Goal: Task Accomplishment & Management: Manage account settings

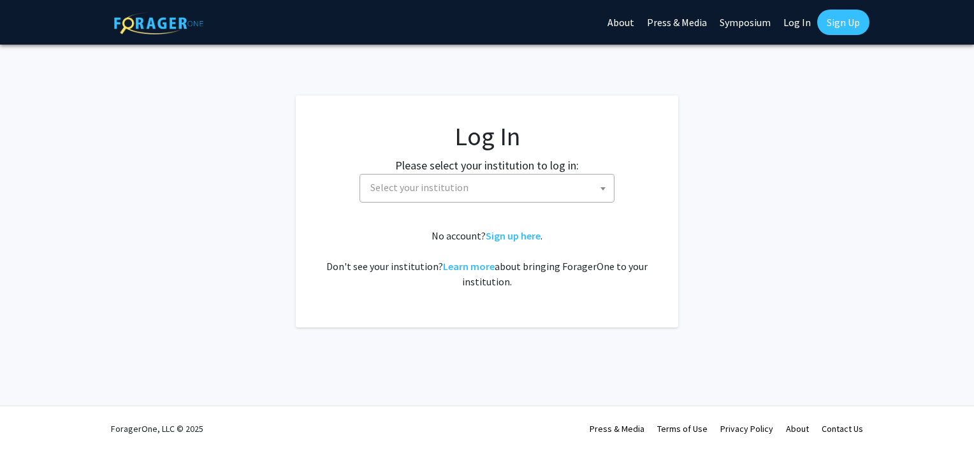
select select
click at [582, 199] on span "Select your institution" at bounding box center [489, 188] width 249 height 26
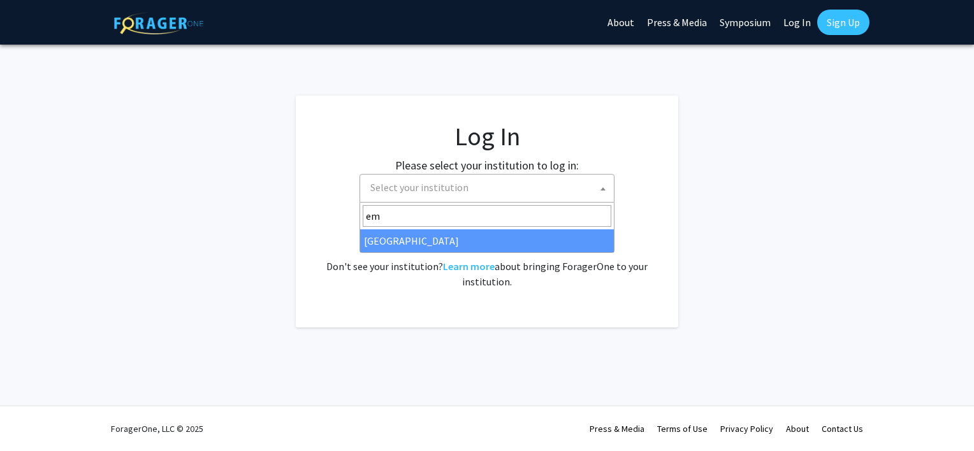
type input "em"
select select "12"
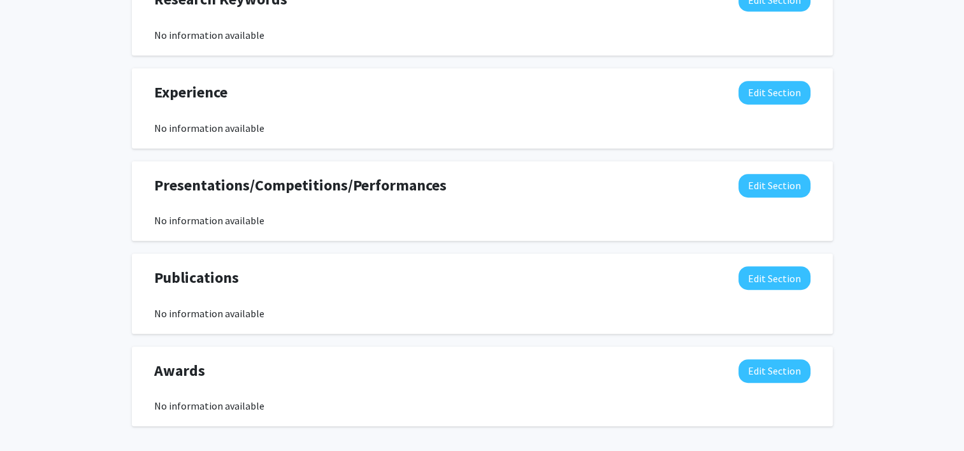
scroll to position [744, 0]
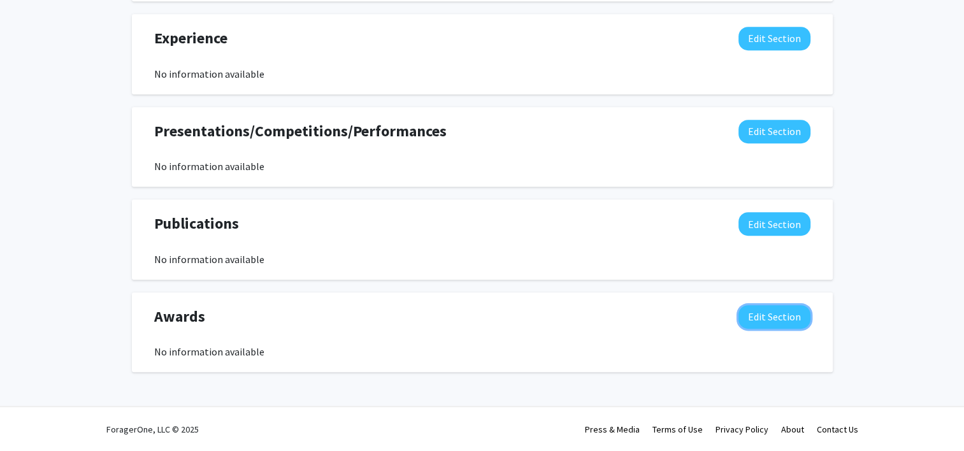
click at [770, 319] on button "Edit Section" at bounding box center [775, 317] width 72 height 24
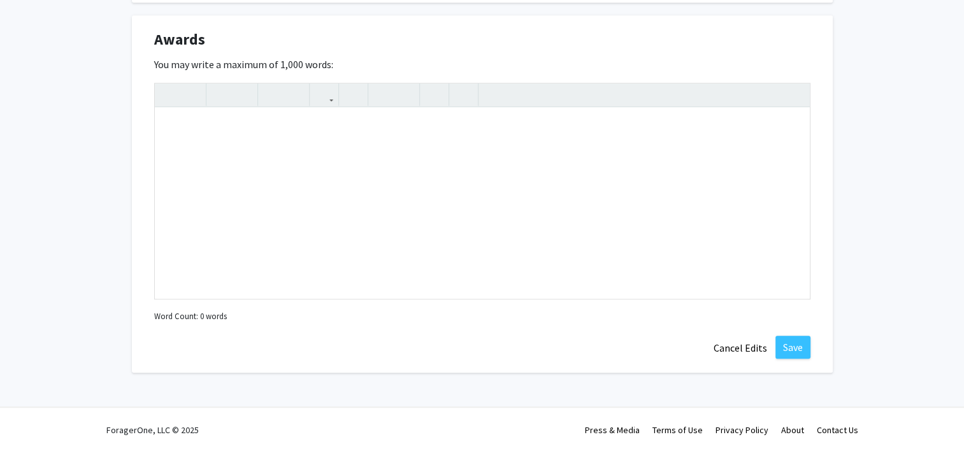
click at [808, 360] on div "Awards Edit Section You may write a maximum of 1,000 words: Insert link Remove …" at bounding box center [482, 194] width 701 height 358
click at [796, 349] on button "Save" at bounding box center [792, 347] width 35 height 23
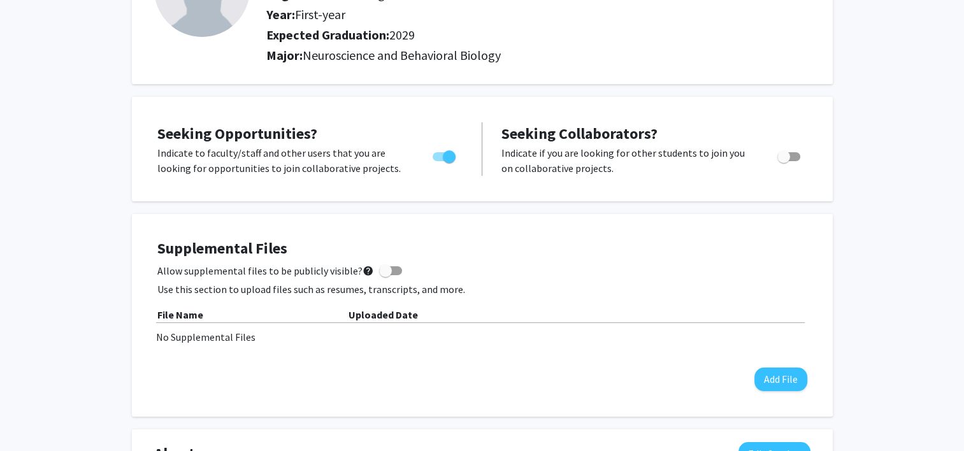
scroll to position [0, 0]
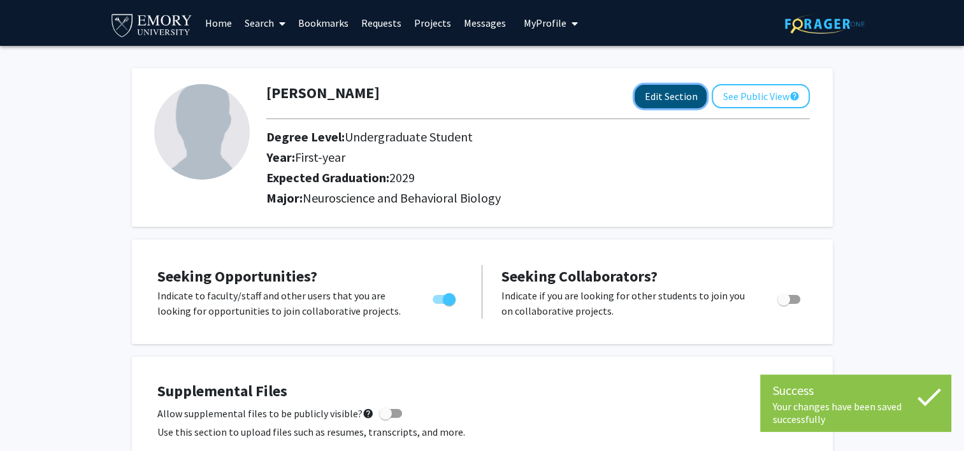
click at [682, 98] on button "Edit Section" at bounding box center [671, 97] width 72 height 24
select select "first-year"
select select "2029"
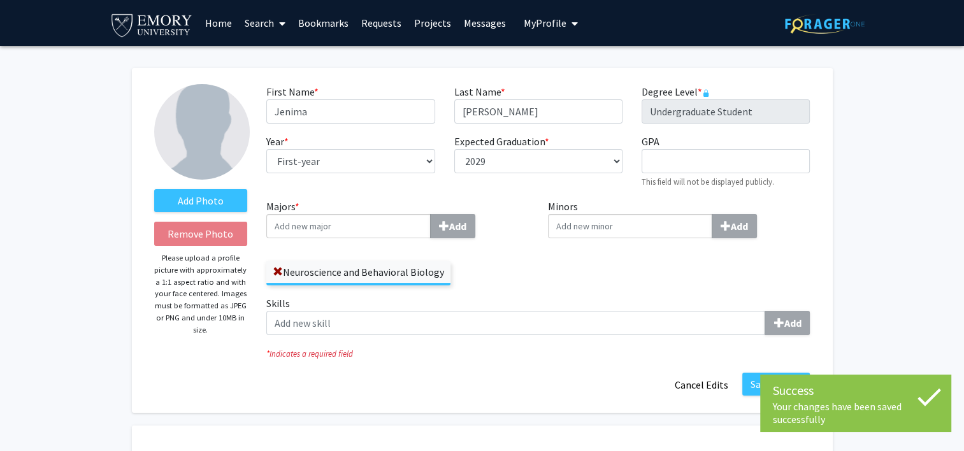
click at [341, 224] on input "Majors * Add" at bounding box center [348, 226] width 164 height 24
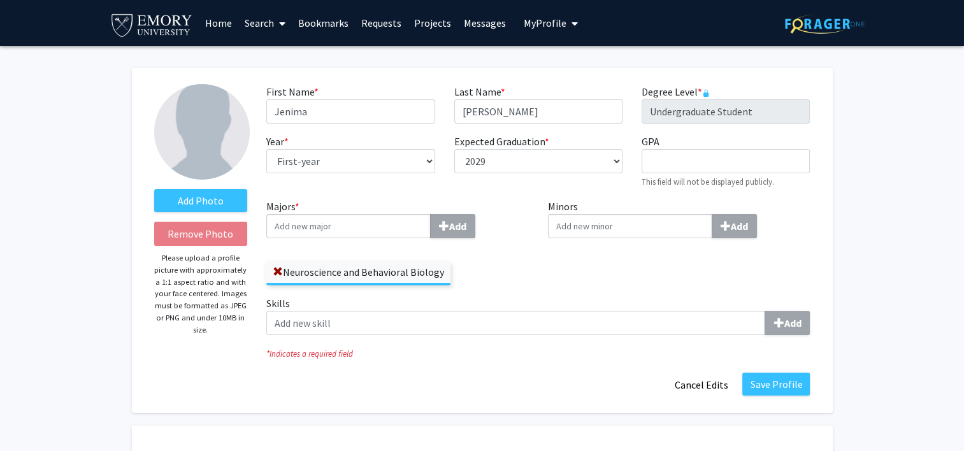
click at [328, 214] on input "Majors * Add" at bounding box center [348, 226] width 164 height 24
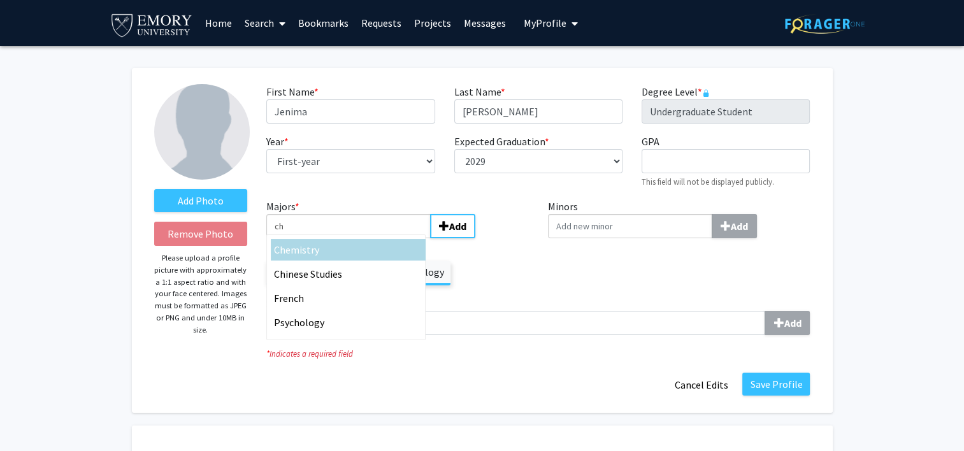
type input "ch"
click at [297, 247] on span "emistry" at bounding box center [302, 249] width 34 height 13
click at [297, 238] on input "ch" at bounding box center [348, 226] width 164 height 24
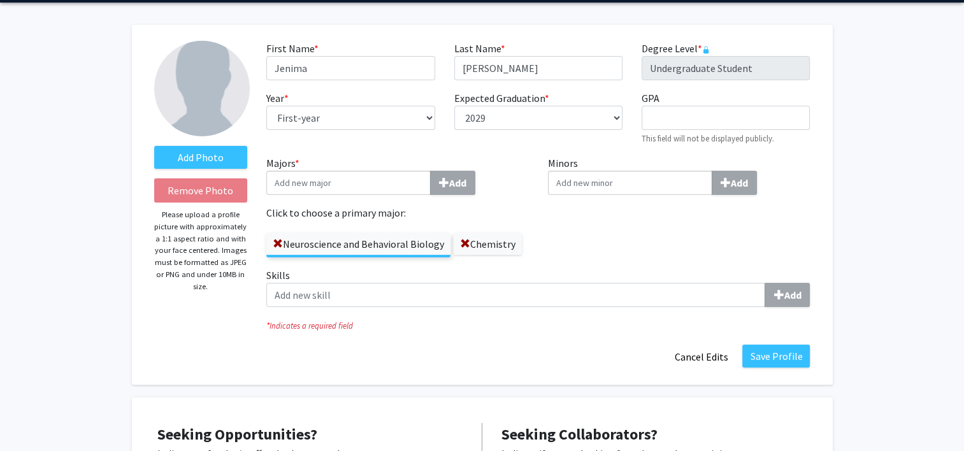
scroll to position [64, 0]
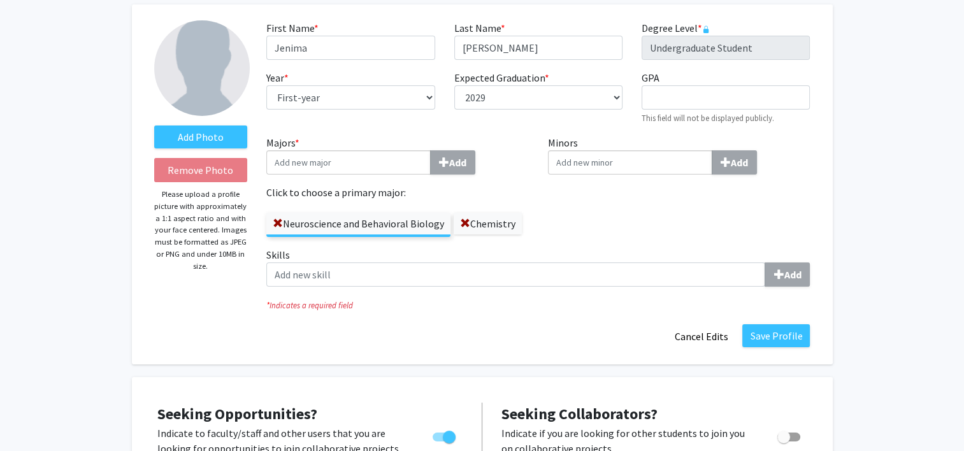
click at [568, 159] on input "Minors Add" at bounding box center [630, 162] width 164 height 24
type input "anth"
click at [566, 172] on div "Anth ropology" at bounding box center [627, 187] width 159 height 33
click at [566, 172] on input "anth" at bounding box center [630, 162] width 164 height 24
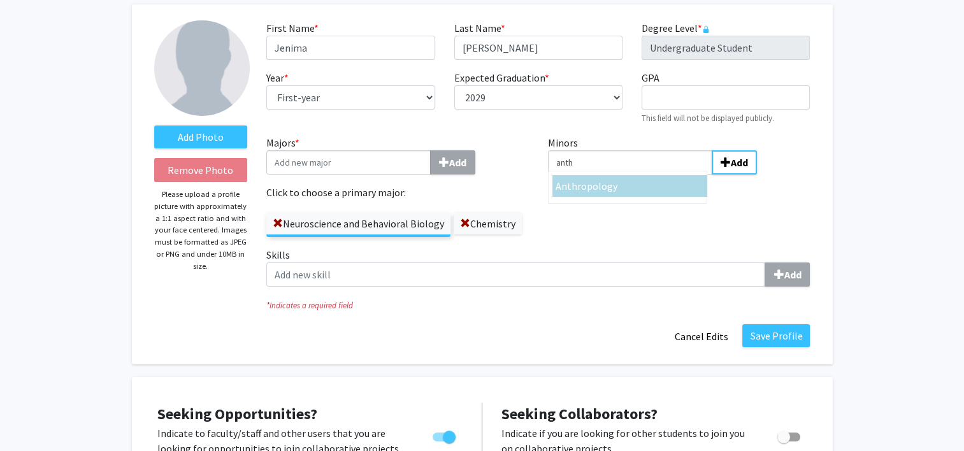
click at [579, 184] on span "ropology" at bounding box center [597, 186] width 40 height 13
click at [579, 175] on input "anth" at bounding box center [630, 162] width 164 height 24
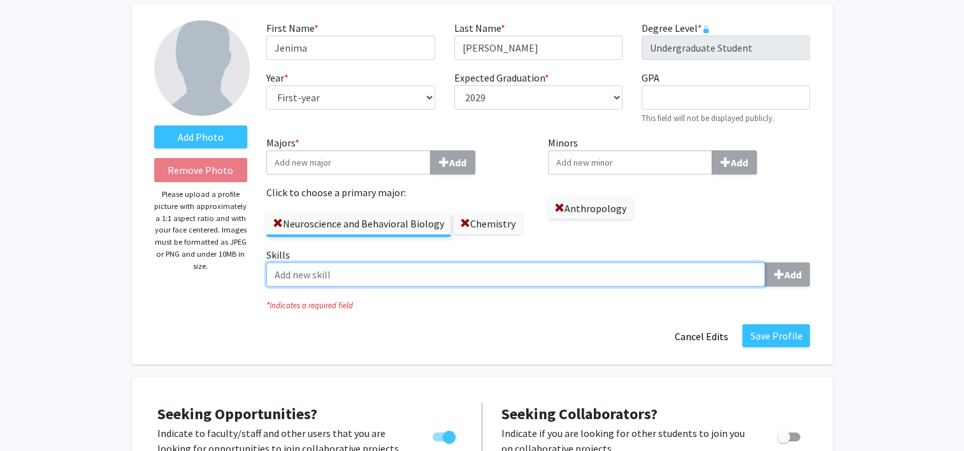
click at [726, 286] on input "Skills Add" at bounding box center [515, 275] width 499 height 24
type input "l"
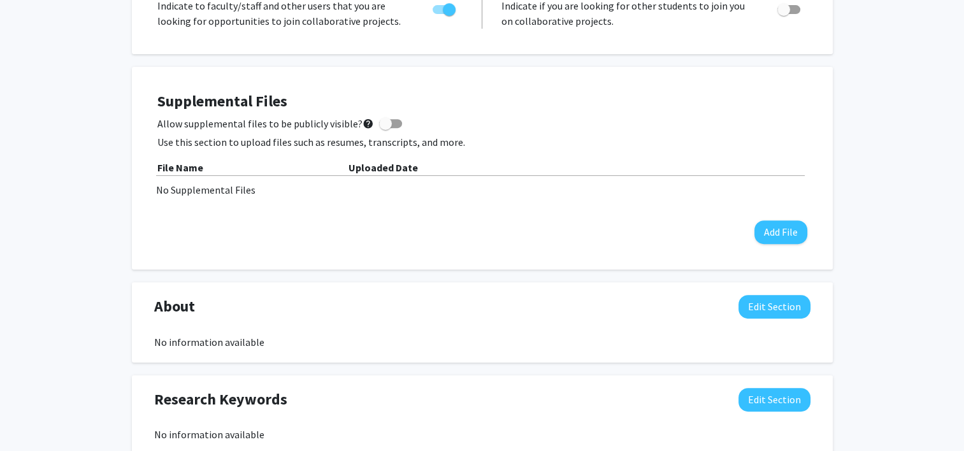
scroll to position [255, 0]
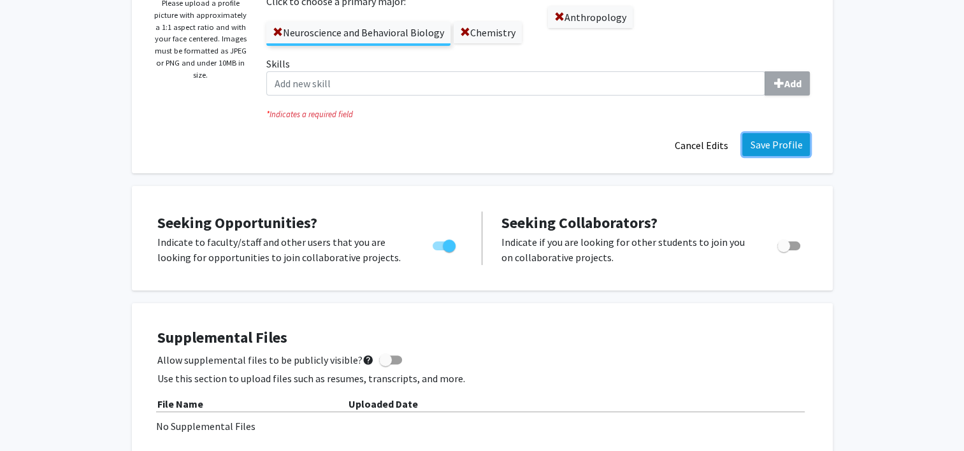
click at [767, 148] on button "Save Profile" at bounding box center [776, 144] width 68 height 23
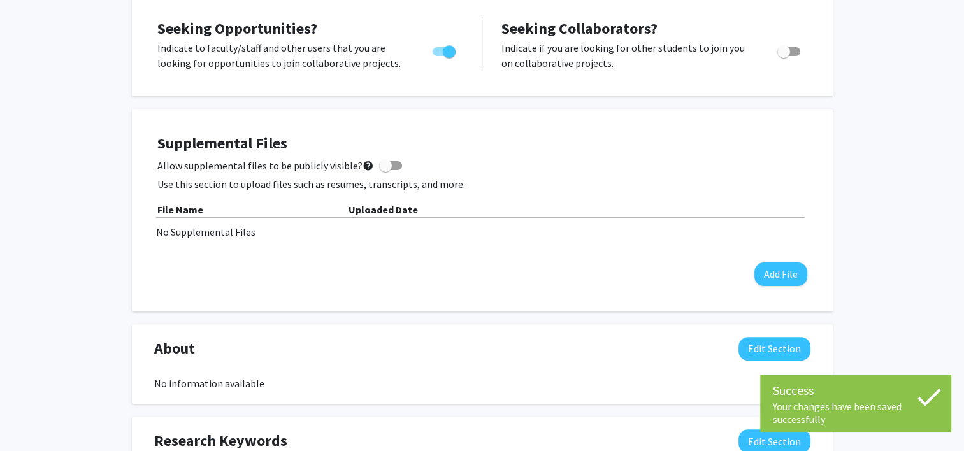
scroll to position [319, 0]
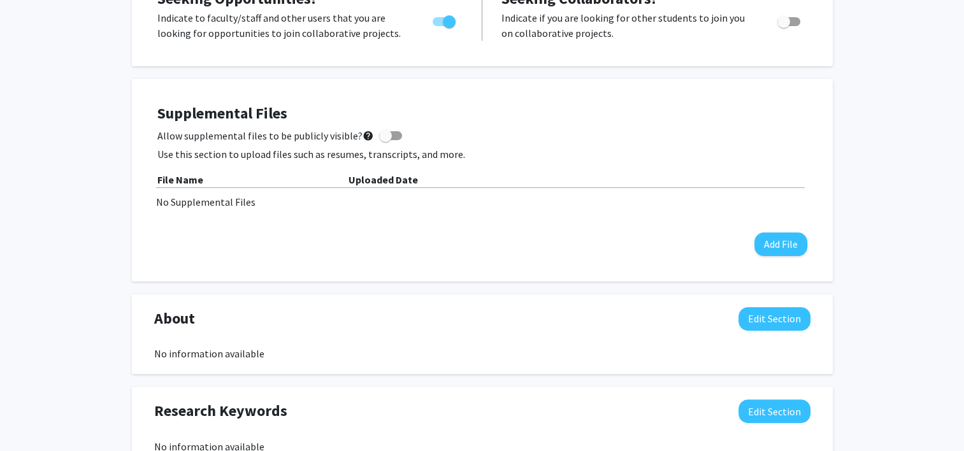
click at [391, 135] on span at bounding box center [390, 135] width 23 height 9
click at [386, 140] on input "Allow supplemental files to be publicly visible? help" at bounding box center [385, 140] width 1 height 1
checkbox input "true"
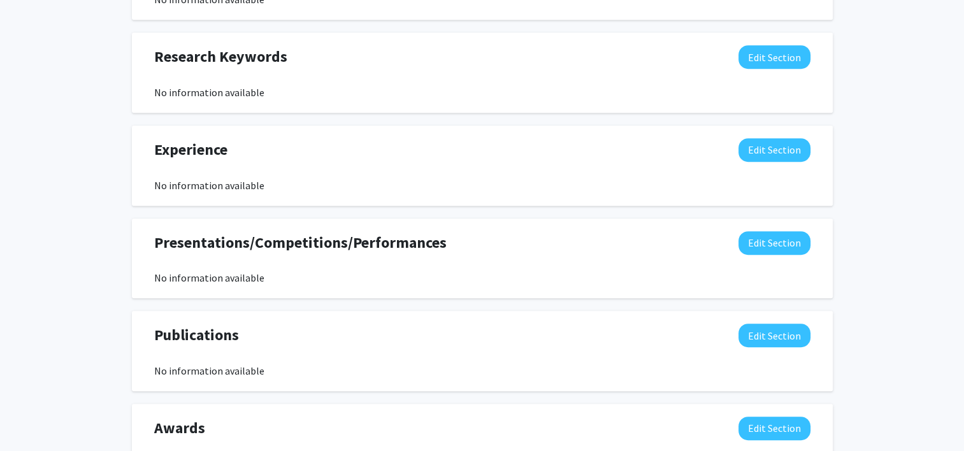
scroll to position [530, 0]
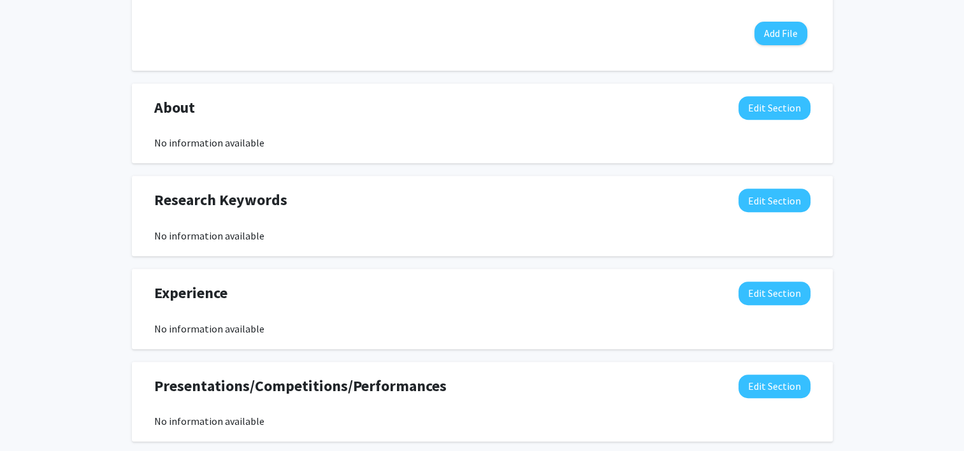
click at [156, 287] on span "Experience" at bounding box center [190, 293] width 73 height 23
click at [166, 288] on span "Experience" at bounding box center [190, 293] width 73 height 23
click at [166, 287] on span "Experience" at bounding box center [190, 293] width 73 height 23
click at [194, 190] on span "Research Keywords" at bounding box center [220, 200] width 133 height 23
click at [194, 189] on span "Research Keywords" at bounding box center [220, 200] width 133 height 23
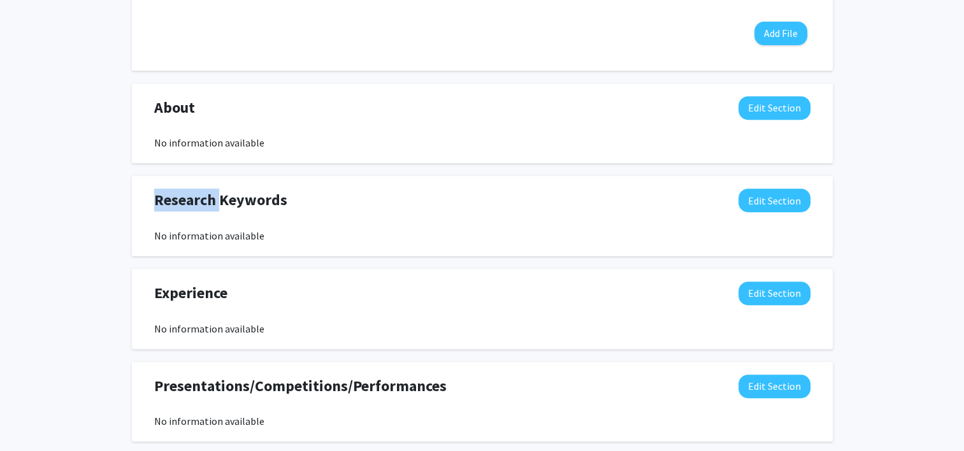
click at [194, 189] on span "Research Keywords" at bounding box center [220, 200] width 133 height 23
drag, startPoint x: 194, startPoint y: 189, endPoint x: 163, endPoint y: 110, distance: 85.5
click at [163, 110] on span "About" at bounding box center [174, 107] width 41 height 23
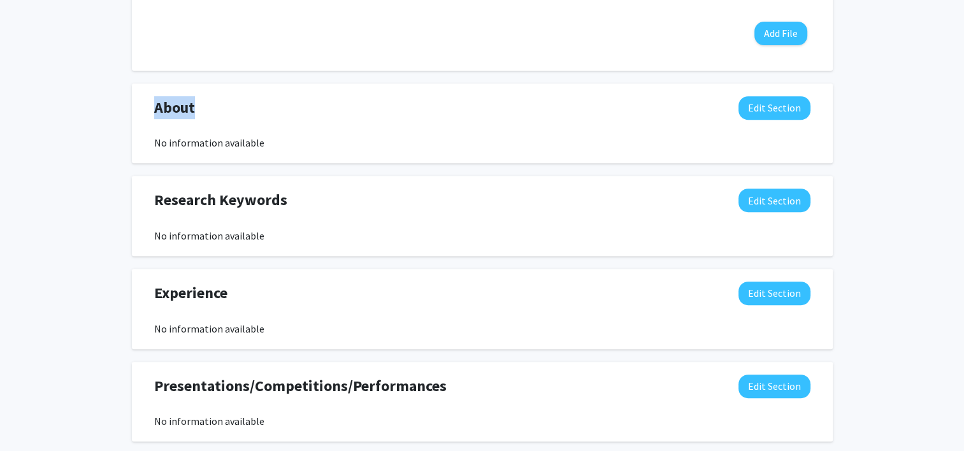
click at [163, 110] on span "About" at bounding box center [174, 107] width 41 height 23
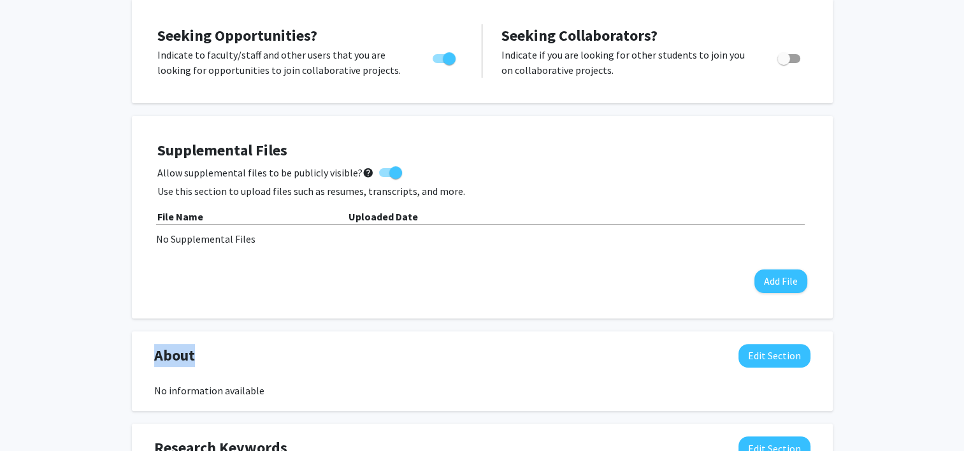
scroll to position [275, 0]
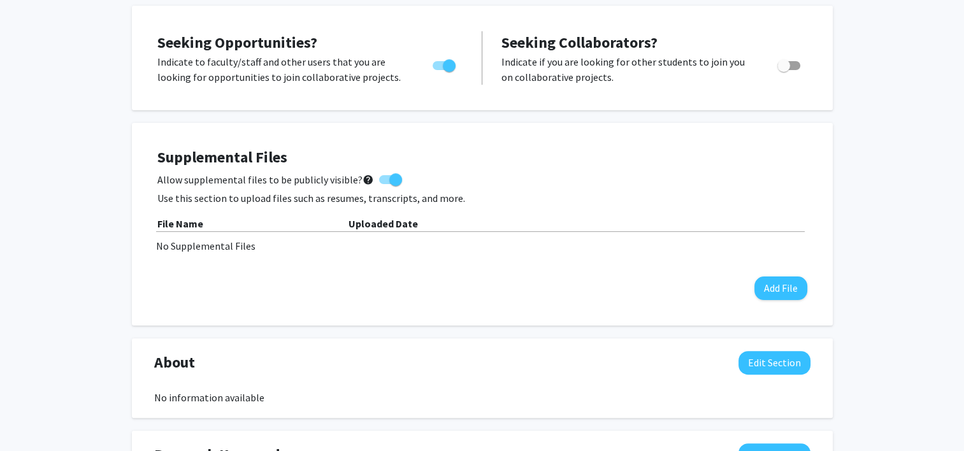
click at [221, 164] on h4 "Supplemental Files" at bounding box center [482, 157] width 650 height 18
click at [222, 162] on h4 "Supplemental Files" at bounding box center [482, 157] width 650 height 18
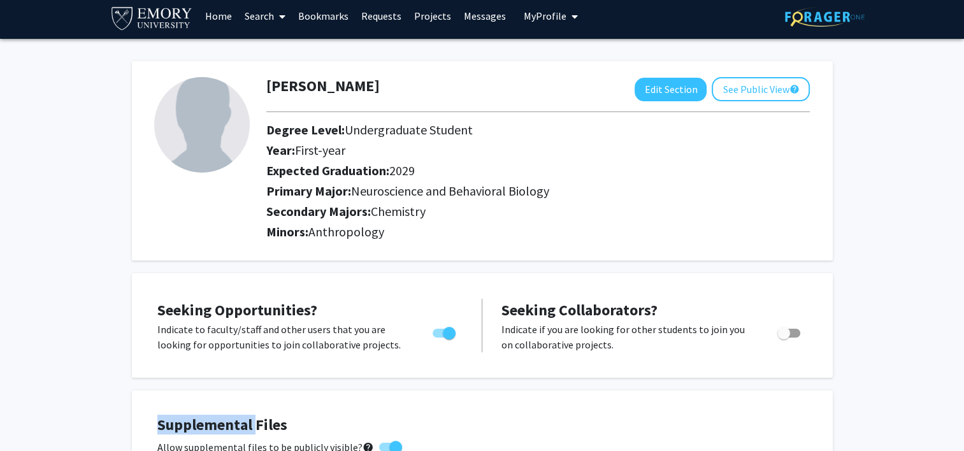
scroll to position [0, 0]
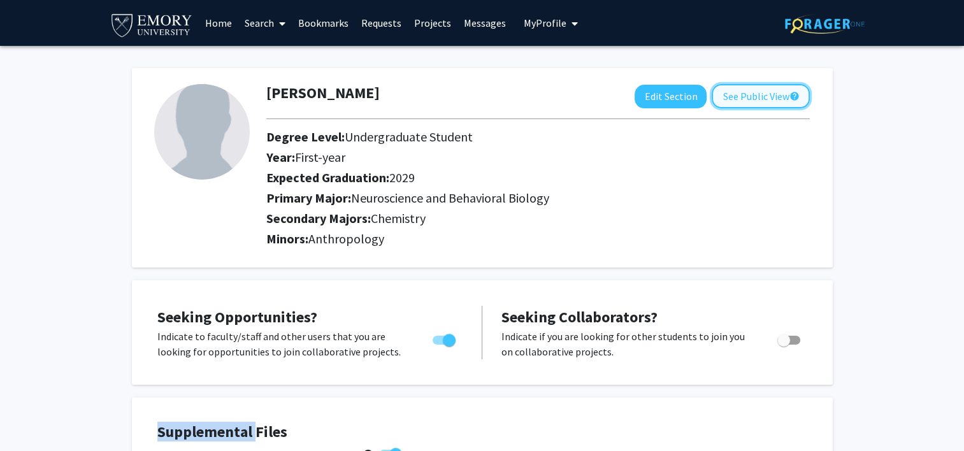
click at [751, 89] on button "See Public View help" at bounding box center [761, 96] width 98 height 24
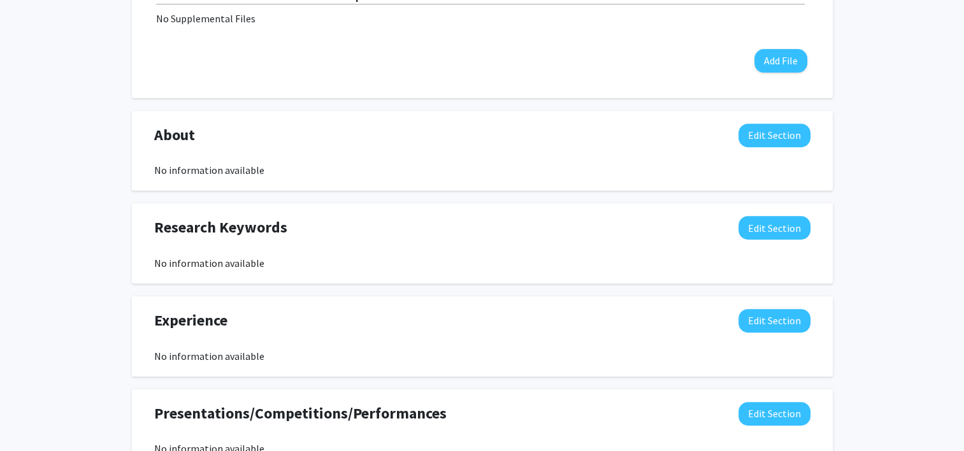
scroll to position [510, 0]
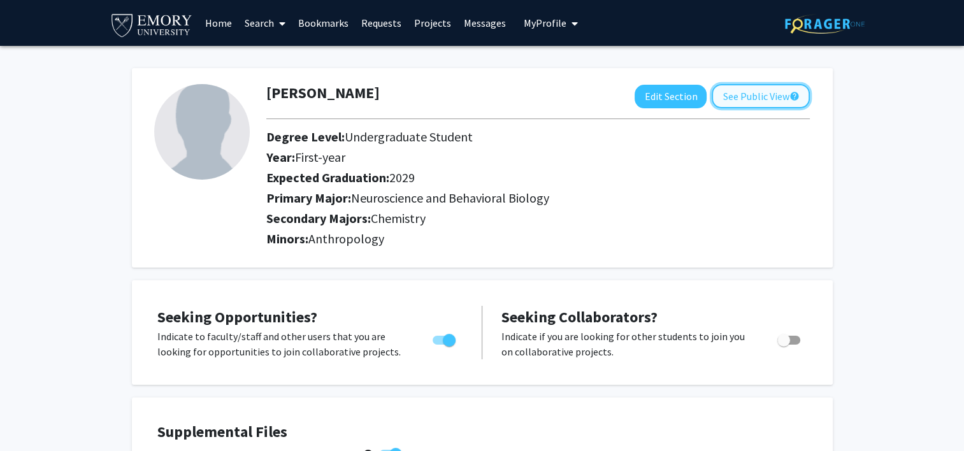
click at [757, 97] on button "See Public View help" at bounding box center [761, 96] width 98 height 24
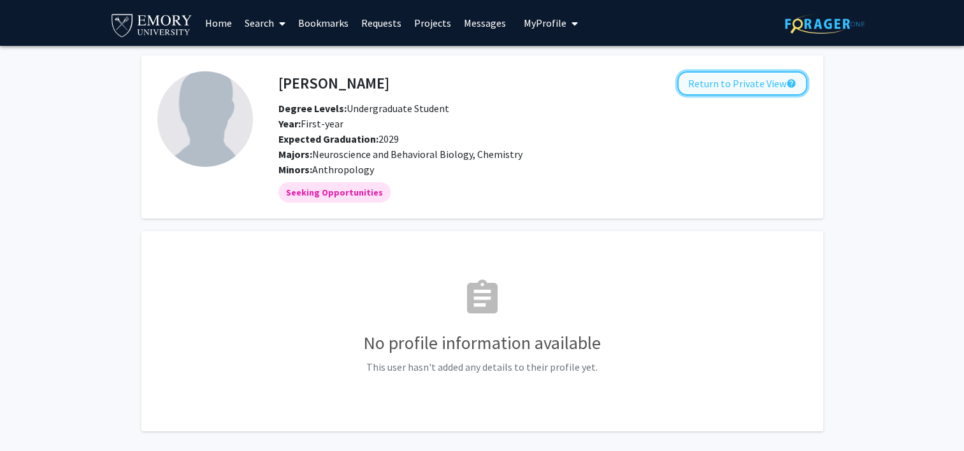
click at [744, 87] on button "Return to Private View help" at bounding box center [742, 83] width 130 height 24
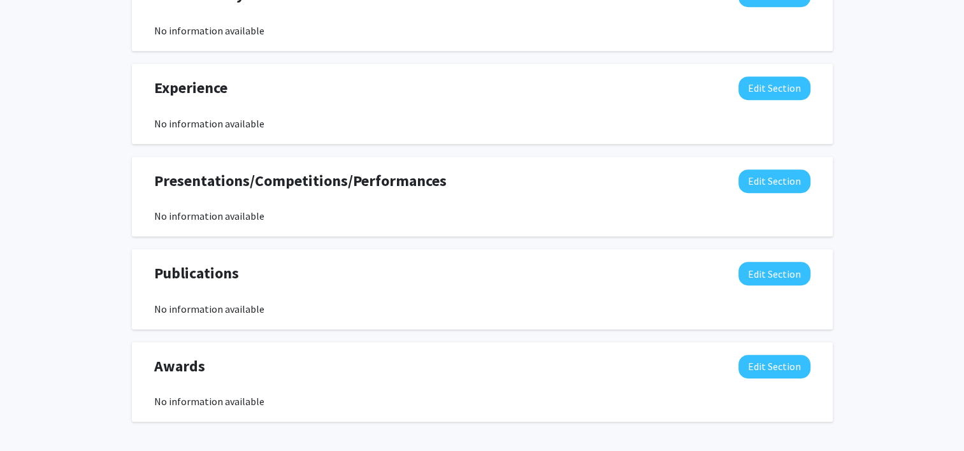
scroll to position [765, 0]
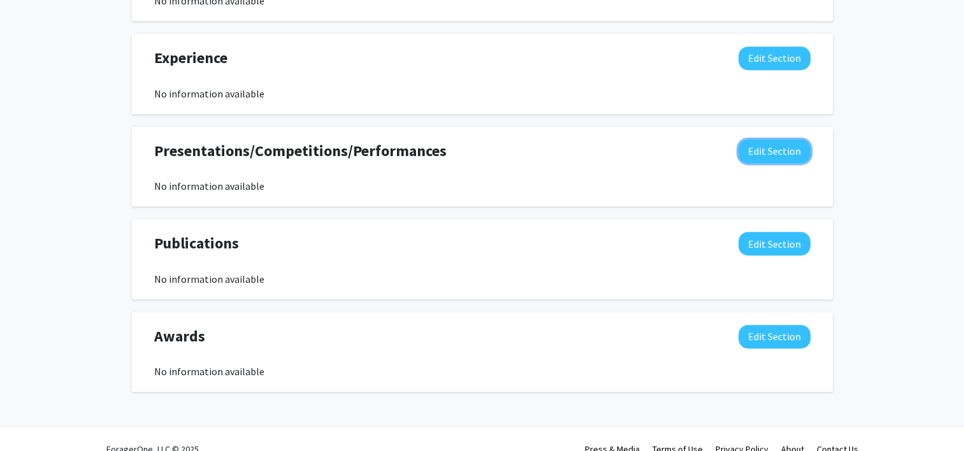
click at [786, 151] on button "Edit Section" at bounding box center [775, 152] width 72 height 24
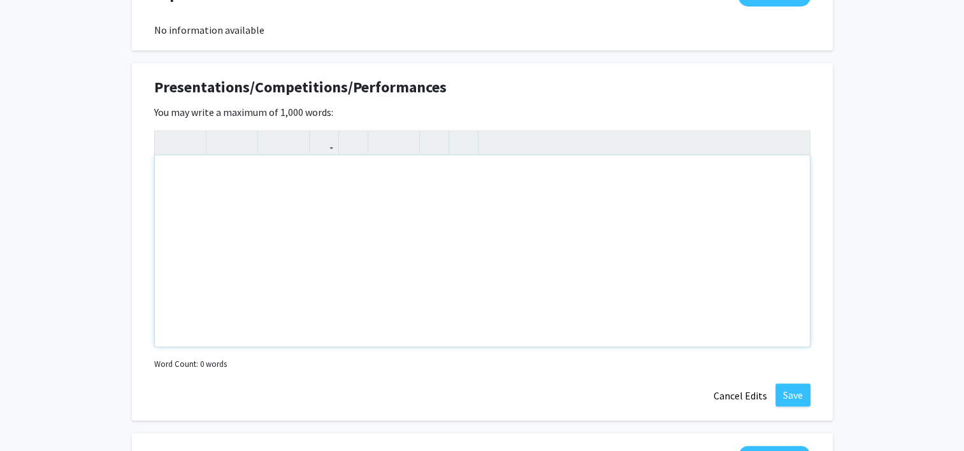
click at [461, 190] on div "Note to users with screen readers: Please deactivate our accessibility plugin f…" at bounding box center [482, 250] width 655 height 191
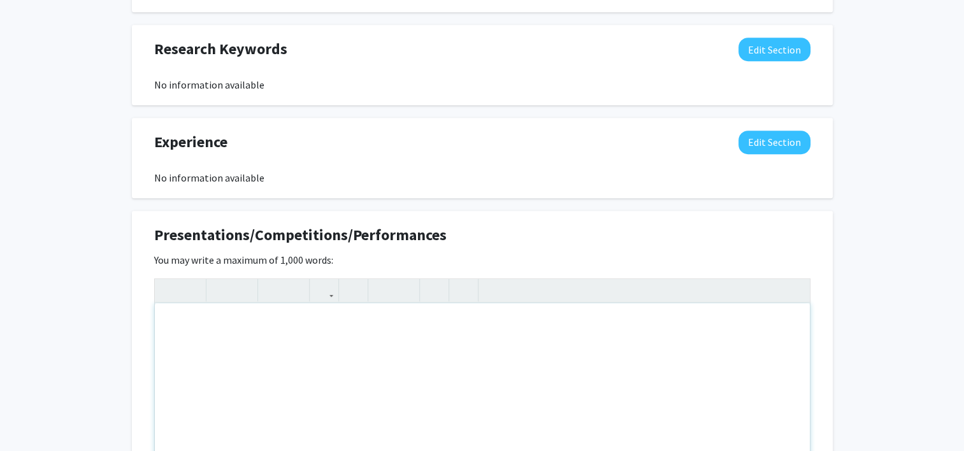
scroll to position [679, 0]
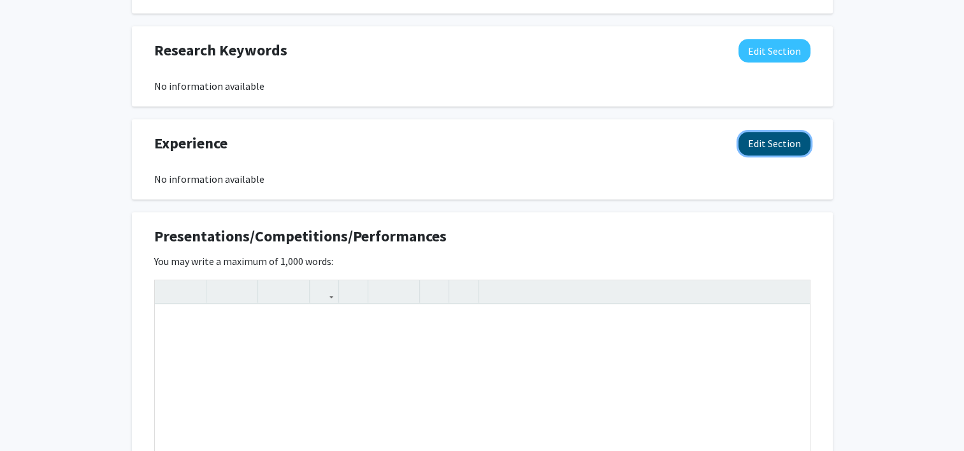
click at [763, 140] on button "Edit Section" at bounding box center [775, 144] width 72 height 24
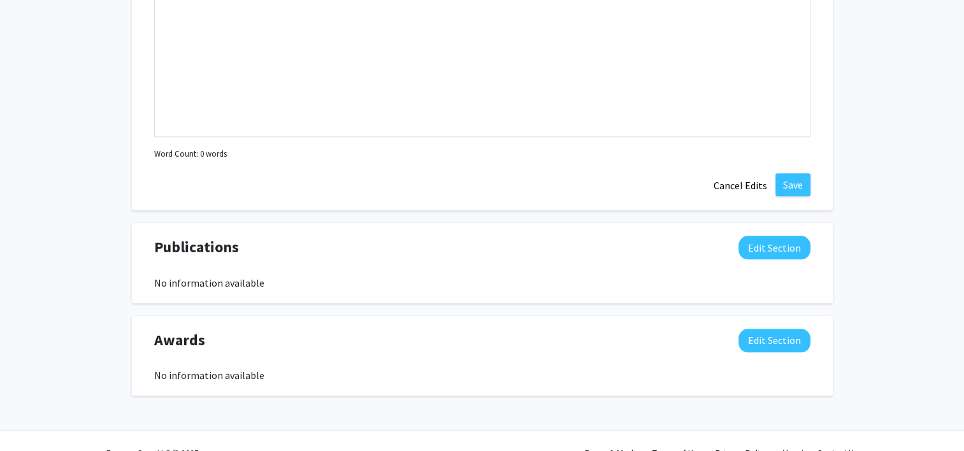
scroll to position [1339, 0]
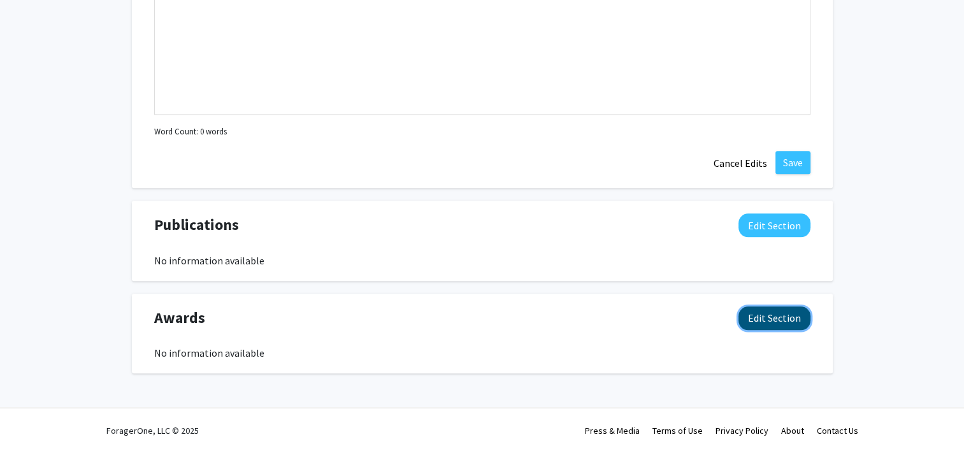
click at [775, 308] on button "Edit Section" at bounding box center [775, 318] width 72 height 24
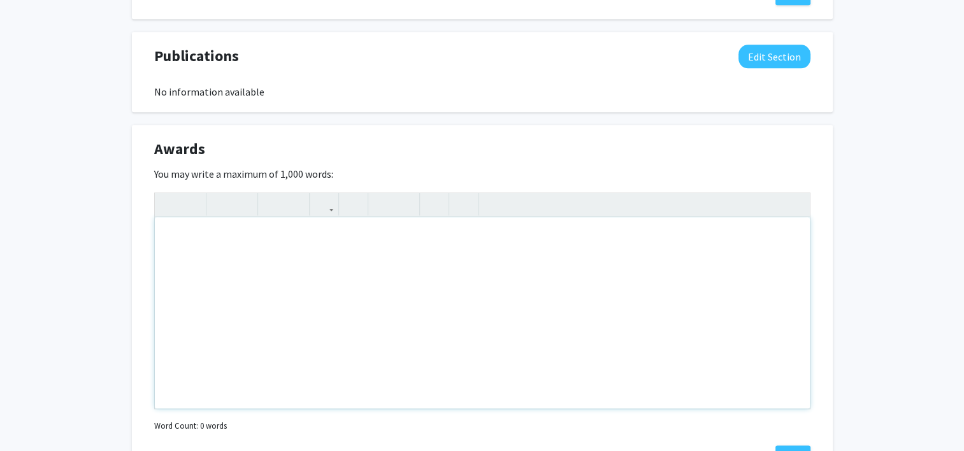
scroll to position [1530, 0]
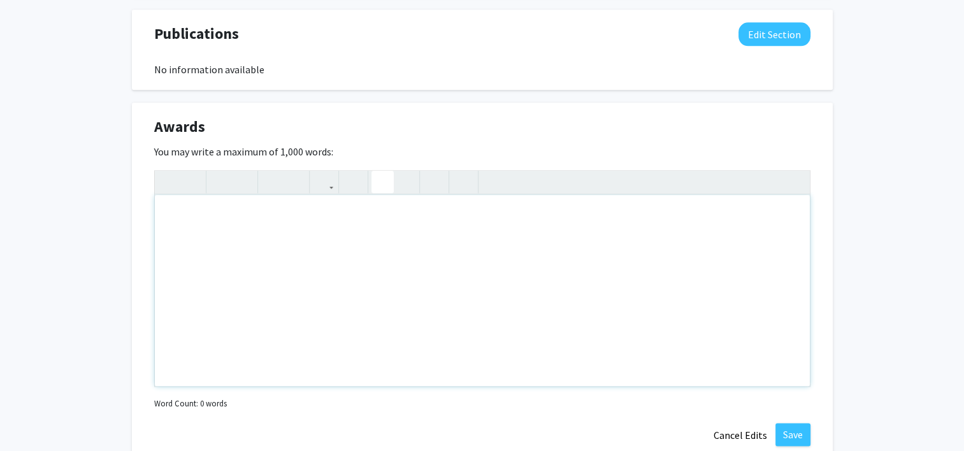
click at [383, 178] on icon "button" at bounding box center [382, 181] width 11 height 21
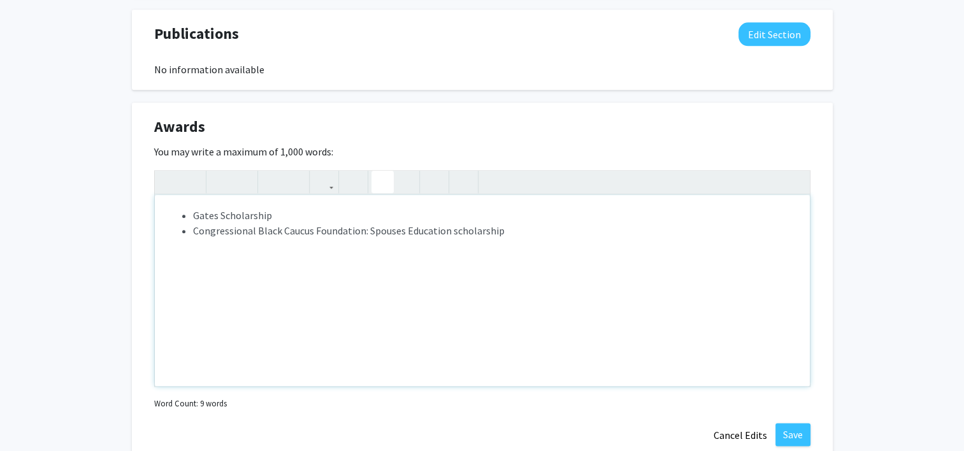
click at [456, 229] on li "Congressional Black Caucus Foundation: Spouses Education scholarship" at bounding box center [495, 230] width 604 height 15
click at [522, 230] on li "Congressional Black Caucus Foundation: Spouses Education Scholarship" at bounding box center [495, 230] width 604 height 15
click at [410, 214] on li "Gates Scholarship" at bounding box center [495, 215] width 604 height 15
click at [535, 227] on li "Congressional Black Caucus Foundation: Spouses Education Scholarship" at bounding box center [495, 230] width 604 height 15
click at [292, 263] on li "Note to users with screen readers: Please deactivate our accessibility plugin f…" at bounding box center [495, 261] width 604 height 15
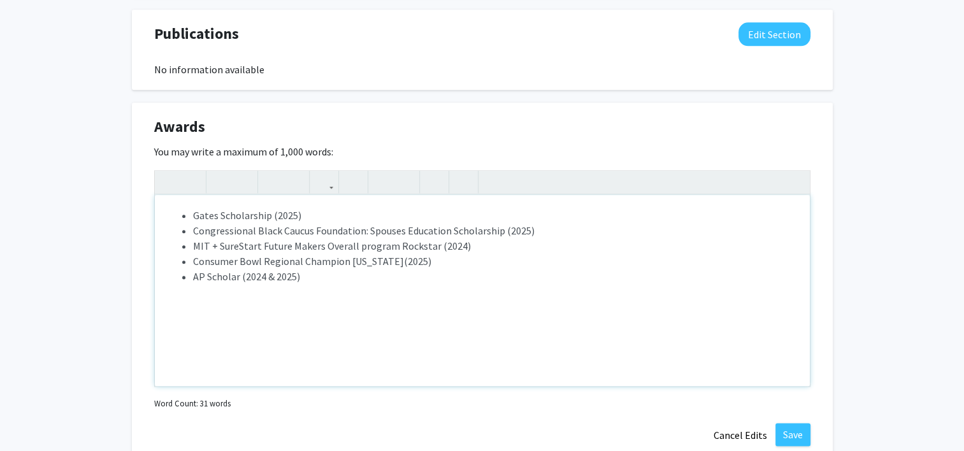
click at [240, 273] on li "AP Scholar (2024 & 2025)" at bounding box center [495, 276] width 604 height 15
drag, startPoint x: 400, startPoint y: 273, endPoint x: 309, endPoint y: 276, distance: 91.2
click at [309, 276] on li "AP Scholar with Distinction (2024 & 2025)" at bounding box center [495, 276] width 604 height 15
click at [526, 245] on li "MIT + SureStart Future Makers Overall program Rockstar (2024)" at bounding box center [495, 245] width 604 height 15
click at [205, 305] on li "Note to users with screen readers: Please deactivate our accessibility plugin f…" at bounding box center [495, 306] width 604 height 15
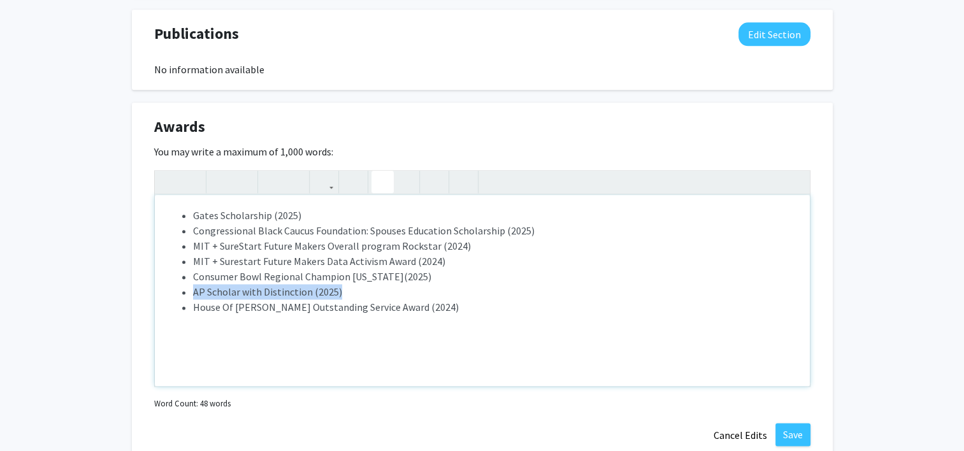
drag, startPoint x: 347, startPoint y: 291, endPoint x: 171, endPoint y: 291, distance: 176.5
click at [170, 291] on ul "Gates Scholarship (2025) Congressional Black Caucus Foundation: Spouses Educati…" at bounding box center [483, 261] width 630 height 107
copy li "AP Scholar with Distinction (2025)"
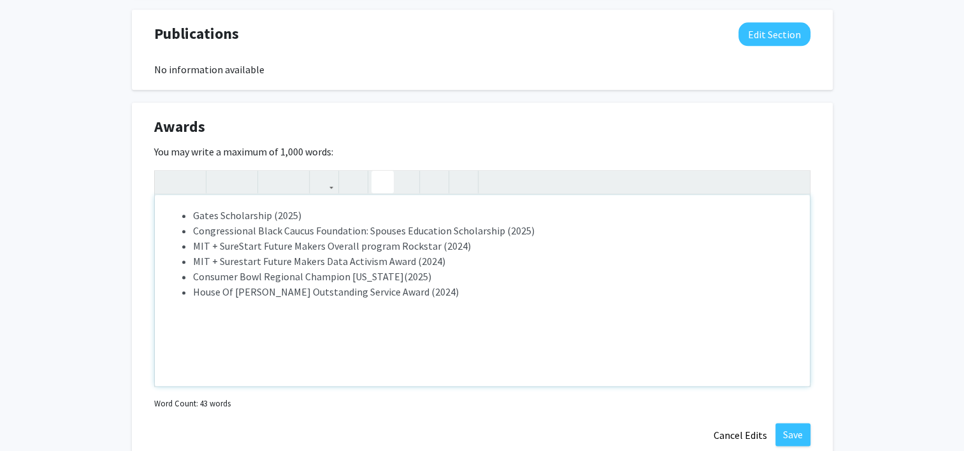
click at [565, 227] on li "Congressional Black Caucus Foundation: Spouses Education Scholarship (2025)" at bounding box center [495, 230] width 604 height 15
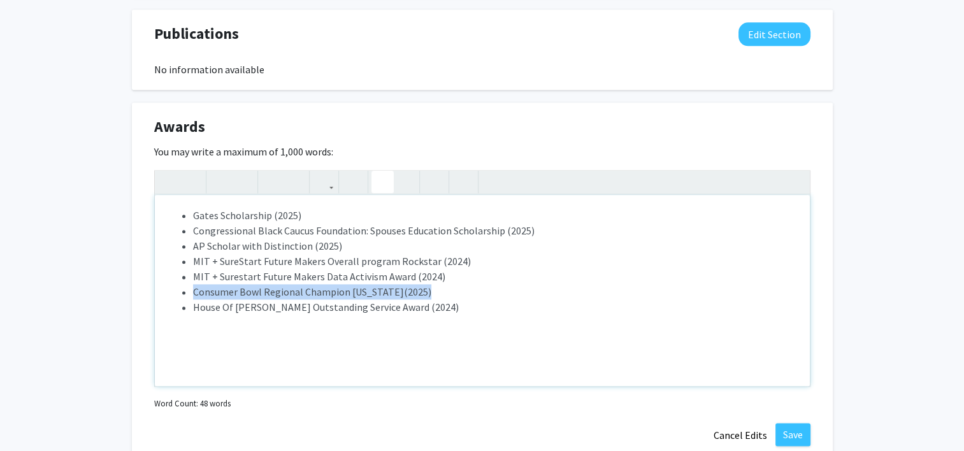
drag, startPoint x: 449, startPoint y: 292, endPoint x: 155, endPoint y: 293, distance: 293.1
click at [155, 293] on div "Gates Scholarship (2025) Congressional Black Caucus Foundation: Spouses Educati…" at bounding box center [482, 290] width 655 height 191
copy li "Consumer Bowl Regional Champion New Jersey(2025)"
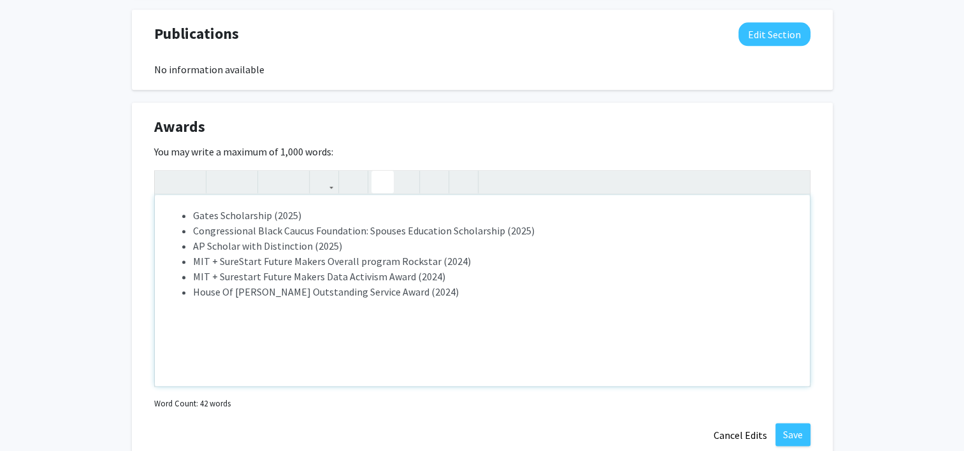
click at [362, 245] on li "AP Scholar with Distinction (2025)" at bounding box center [495, 245] width 604 height 15
type textarea "<ul><li>Gates Scholarship (2025)</li><li>&nbsp;Congressional Black Caucus Found…"
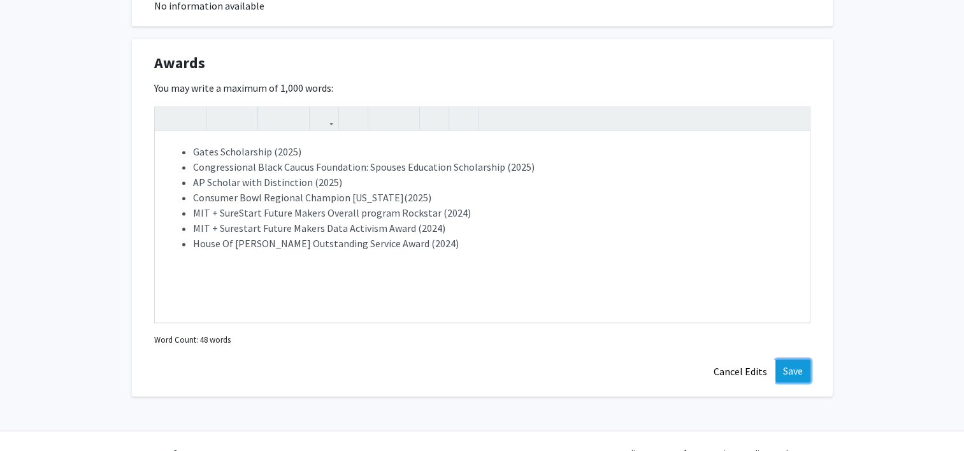
click at [802, 368] on button "Save" at bounding box center [792, 370] width 35 height 23
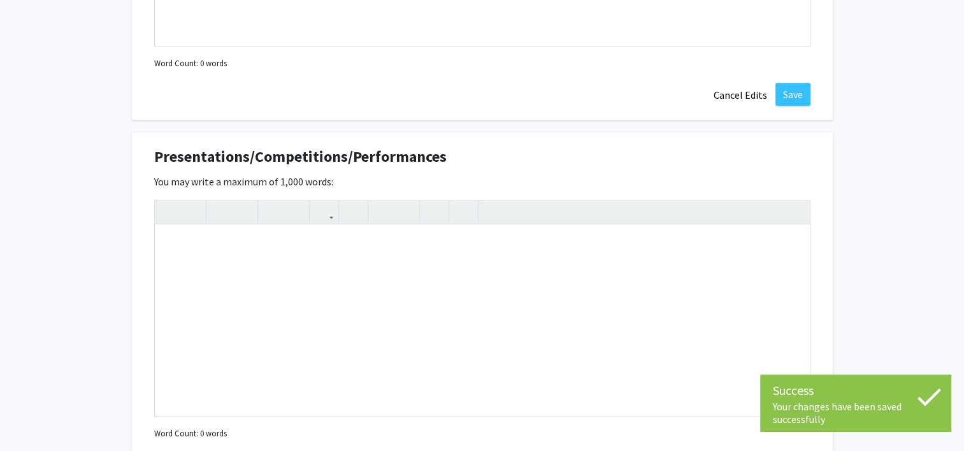
scroll to position [1058, 0]
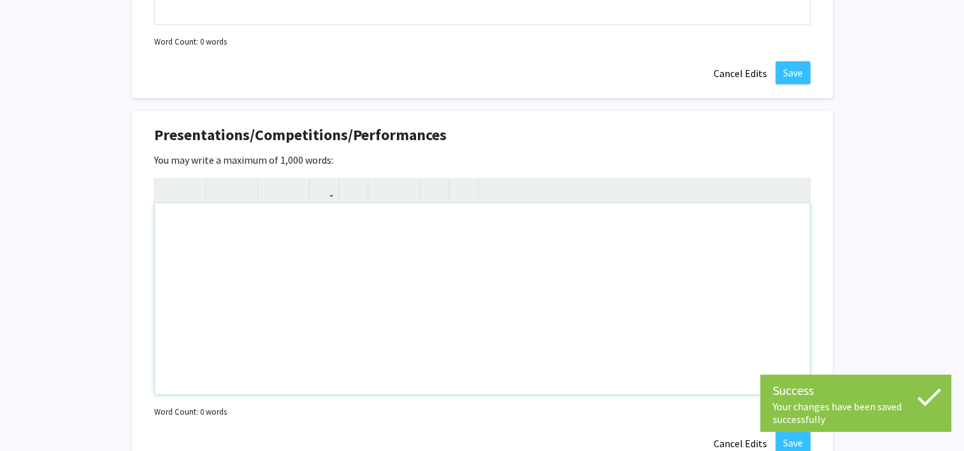
click at [405, 291] on div "Note to users with screen readers: Please deactivate our accessibility plugin f…" at bounding box center [482, 298] width 655 height 191
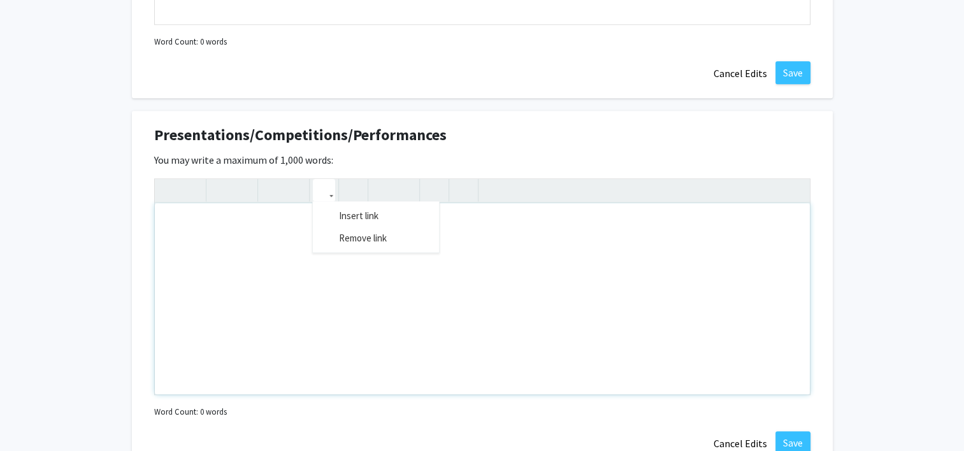
click at [328, 194] on icon "button" at bounding box center [324, 190] width 11 height 21
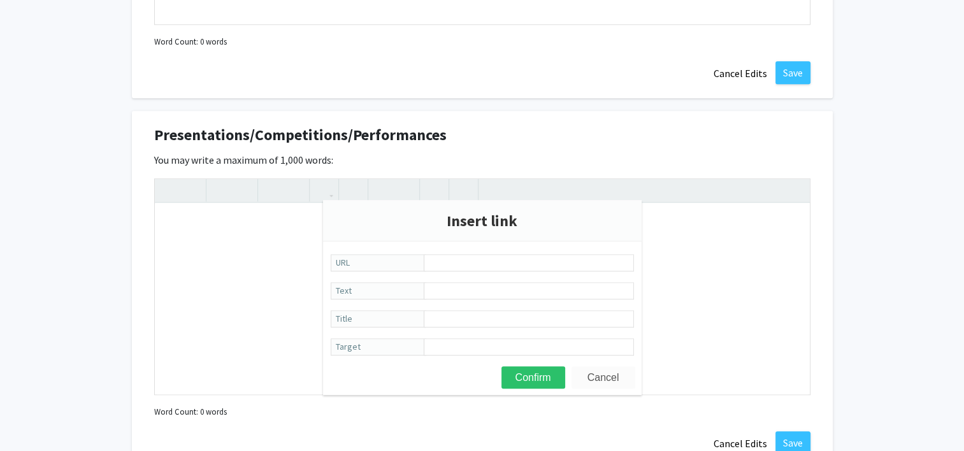
click at [621, 379] on button "Cancel" at bounding box center [604, 377] width 64 height 22
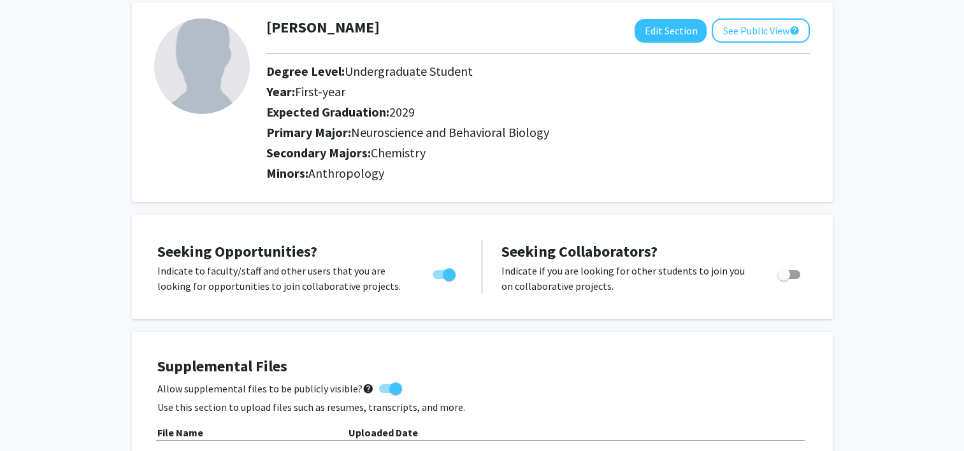
scroll to position [39, 0]
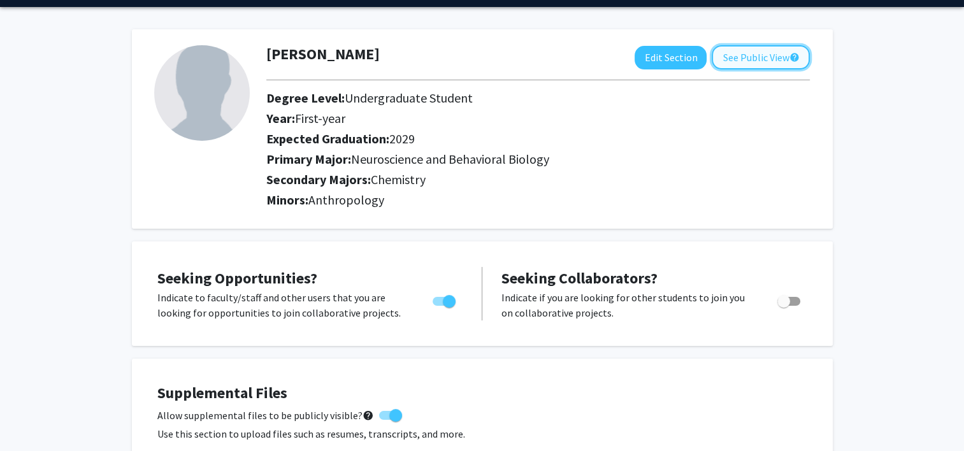
click at [761, 51] on button "See Public View help" at bounding box center [761, 57] width 98 height 24
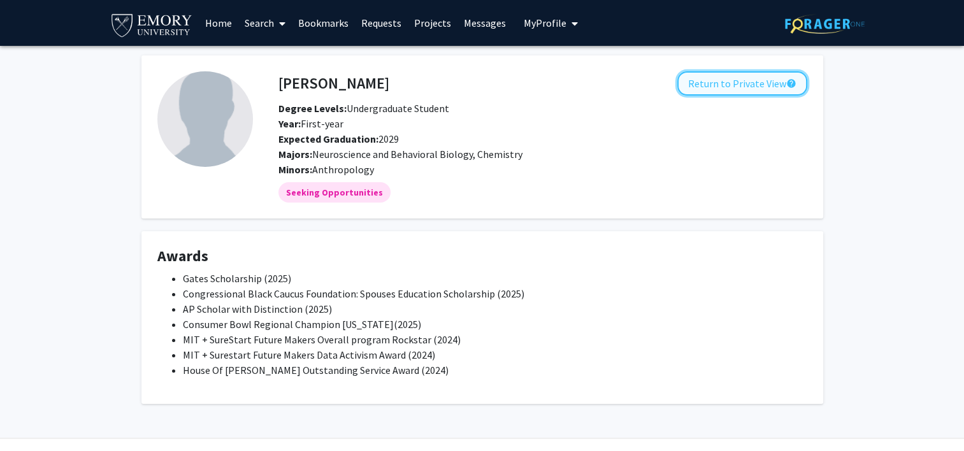
click at [724, 80] on button "Return to Private View help" at bounding box center [742, 83] width 130 height 24
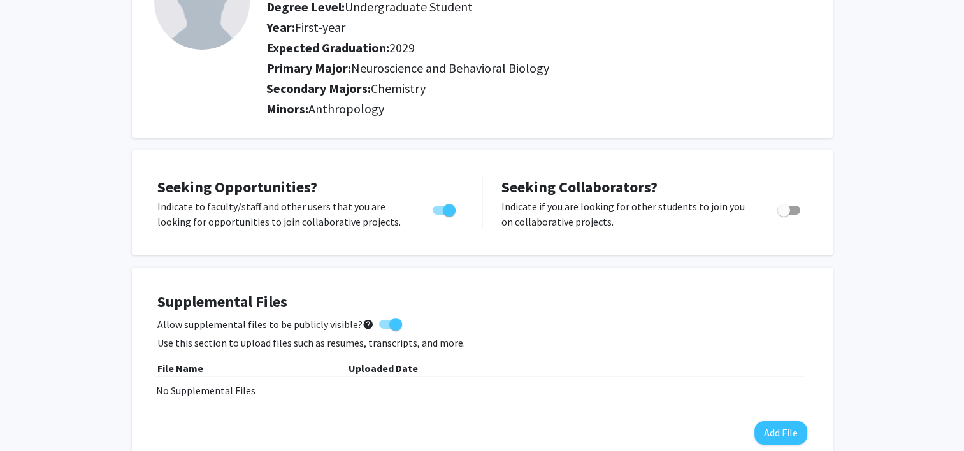
scroll to position [127, 0]
